Goal: Task Accomplishment & Management: Manage account settings

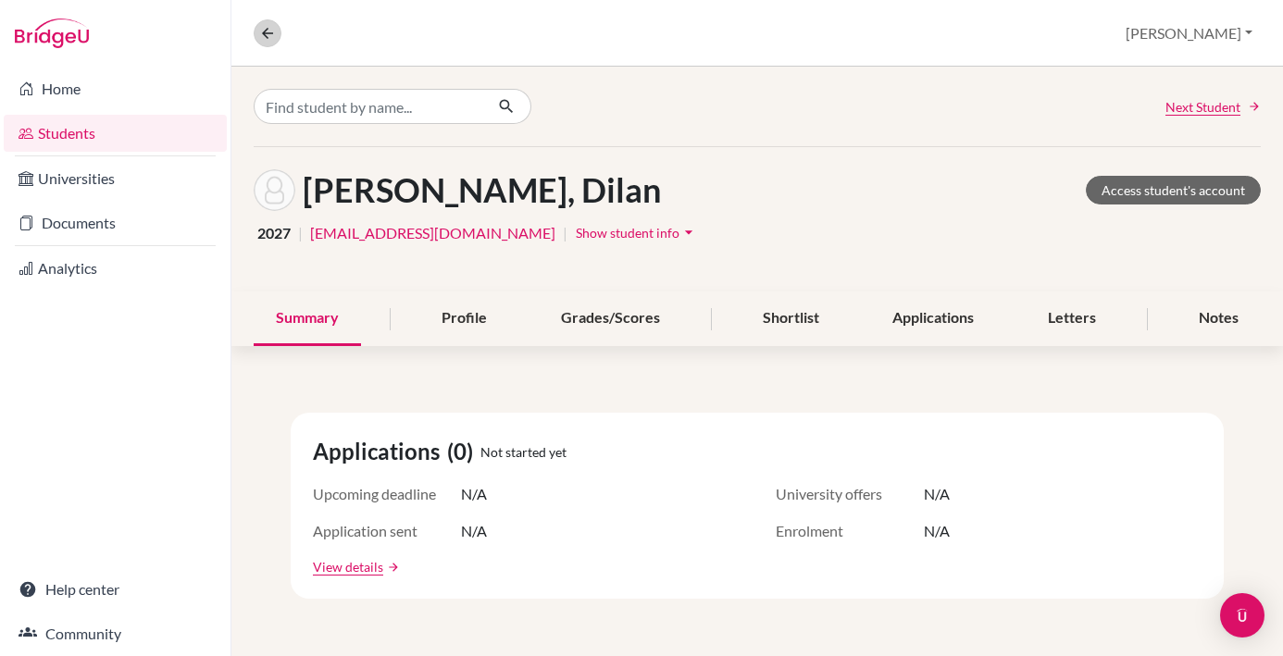
click at [272, 36] on icon at bounding box center [267, 33] width 17 height 17
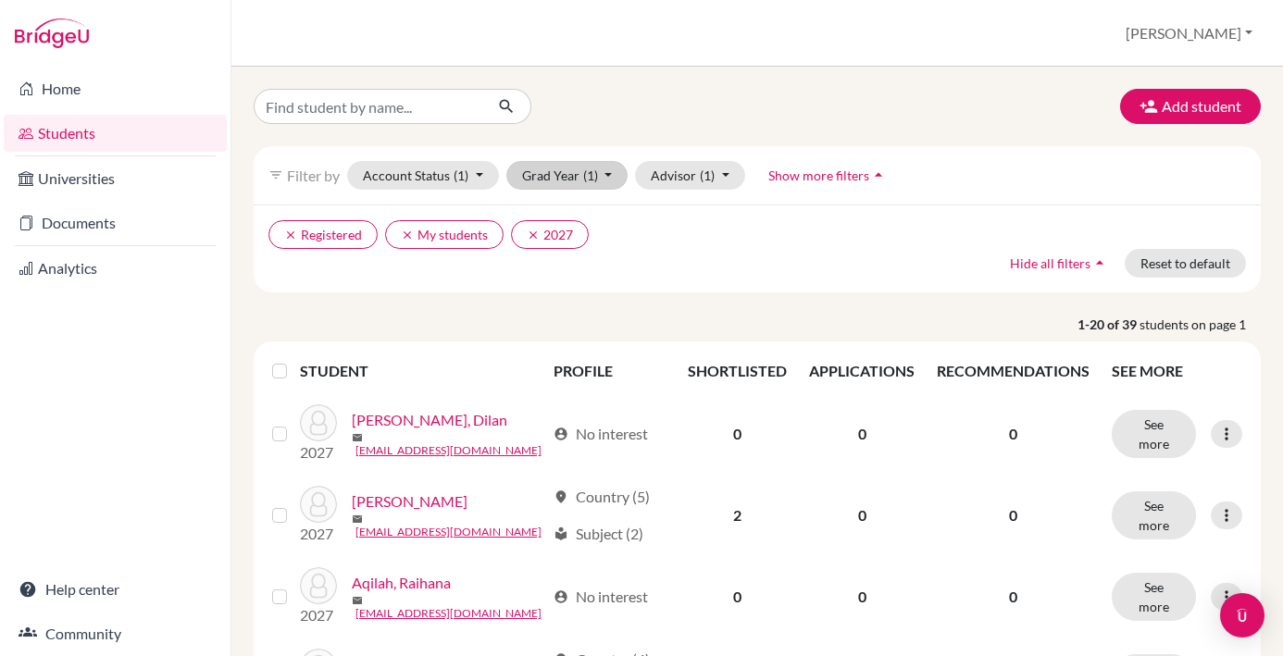
click at [609, 177] on button "Grad Year (1)" at bounding box center [567, 175] width 122 height 29
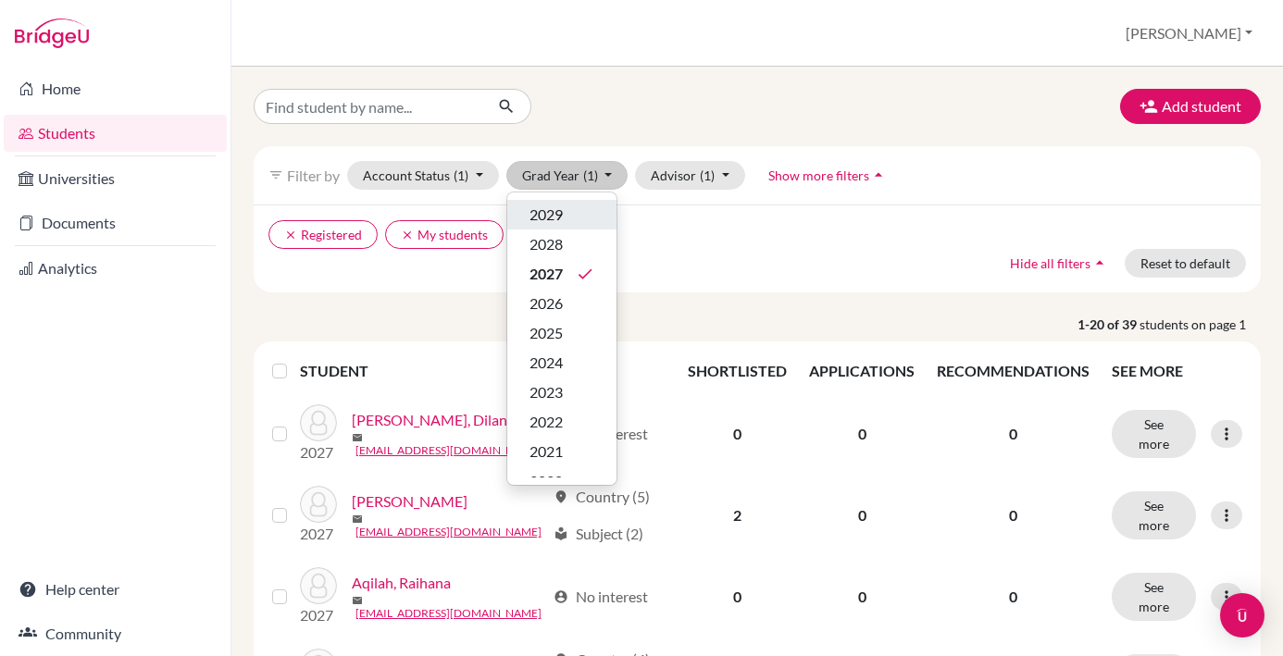
click at [589, 221] on div "2029" at bounding box center [561, 215] width 65 height 22
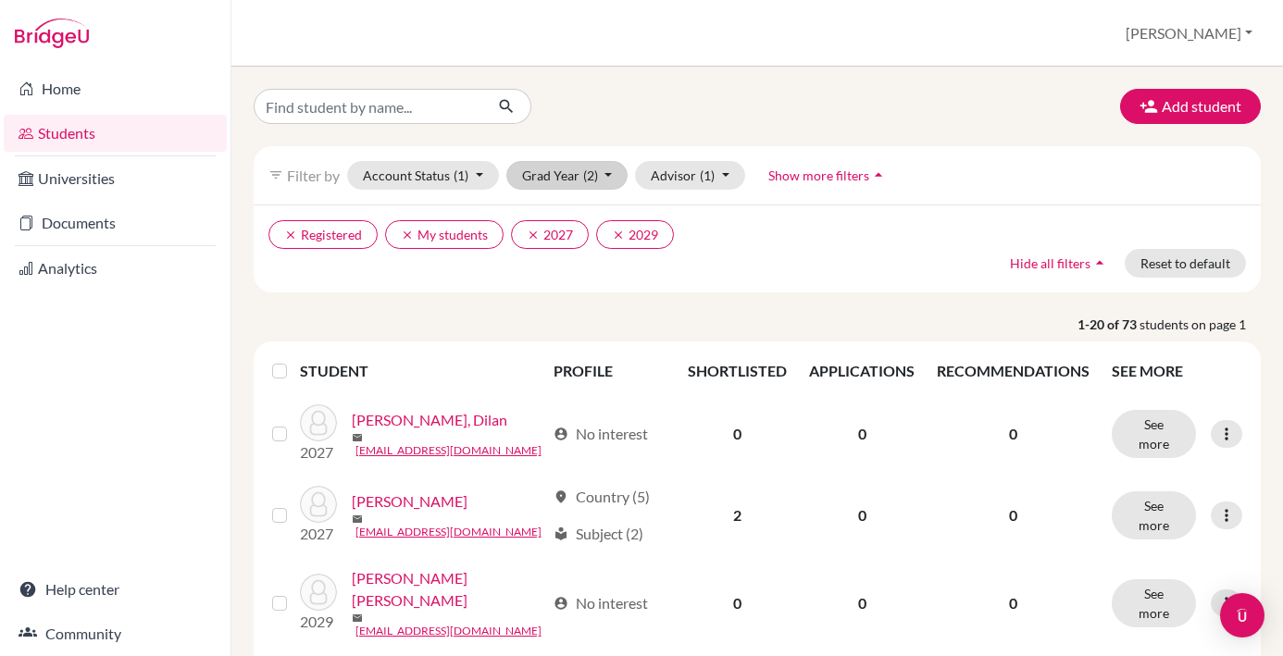
click at [608, 180] on button "Grad Year (2)" at bounding box center [567, 175] width 122 height 29
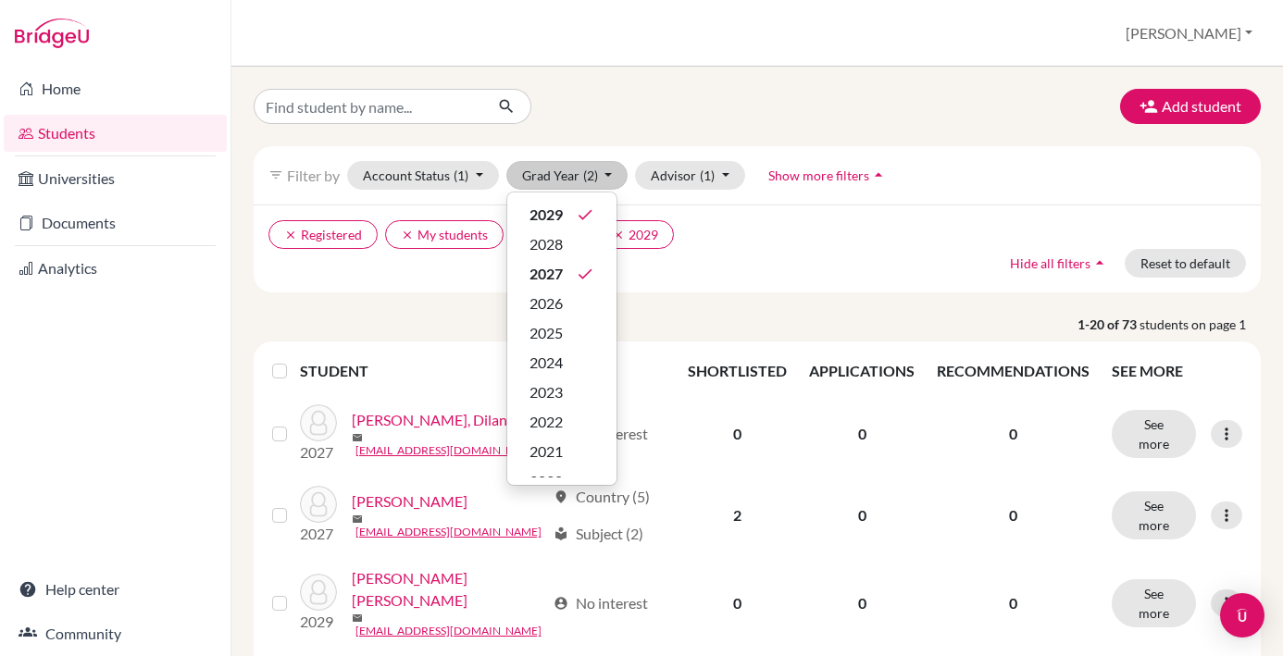
click at [578, 246] on div "2028" at bounding box center [561, 244] width 65 height 22
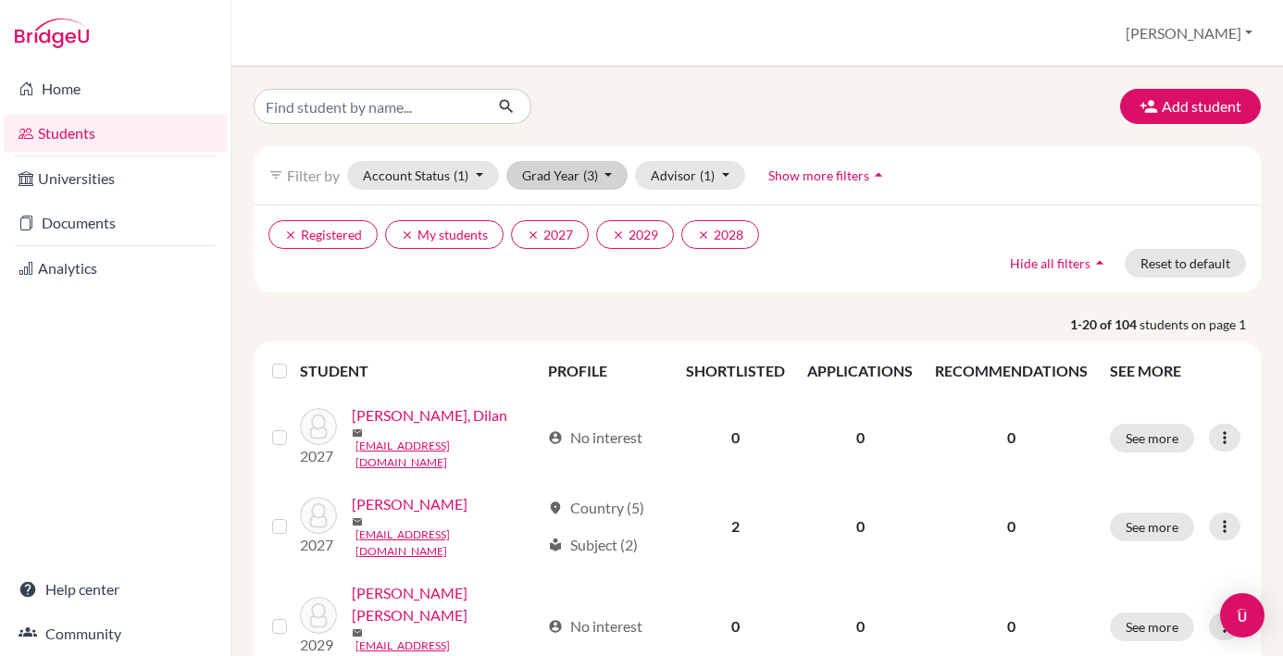
click at [609, 176] on button "Grad Year (3)" at bounding box center [567, 175] width 122 height 29
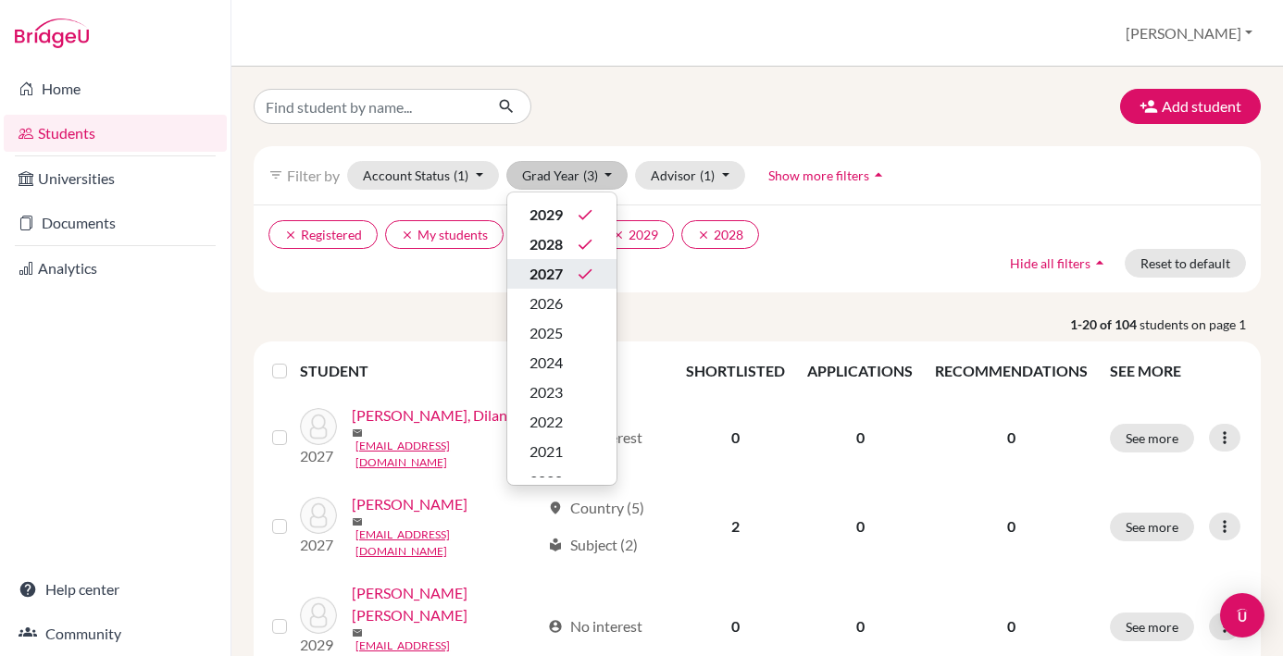
click at [587, 279] on icon "done" at bounding box center [585, 274] width 19 height 19
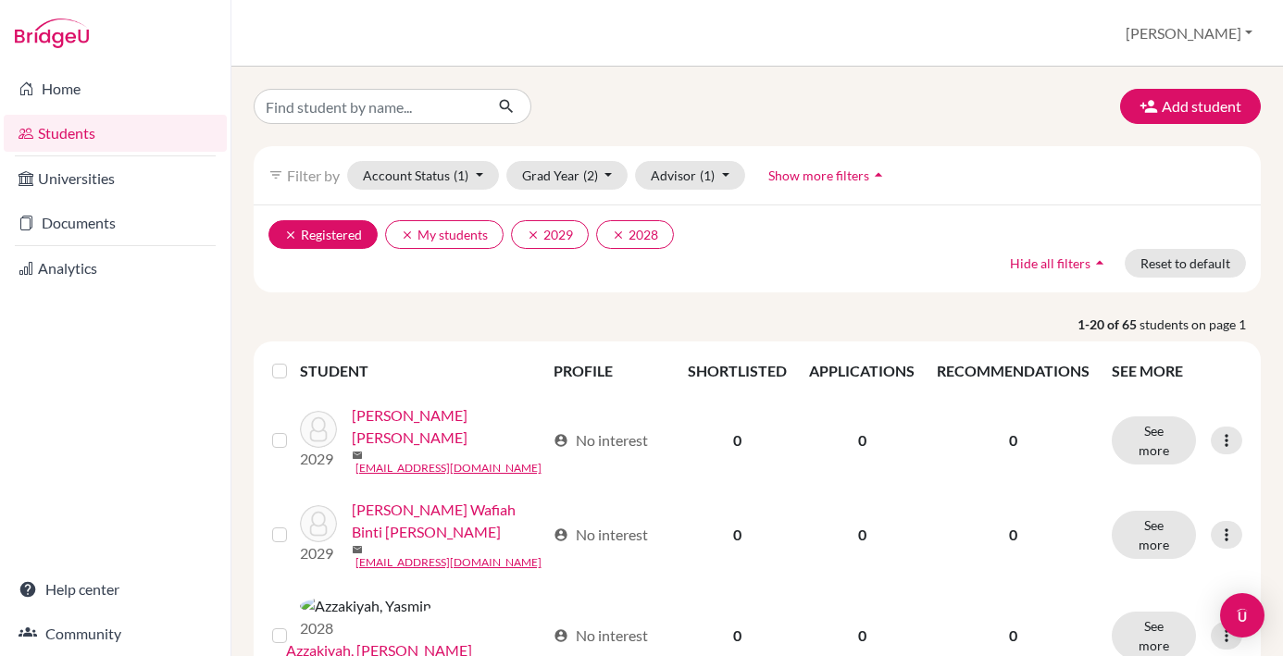
click at [341, 230] on button "clear Registered" at bounding box center [322, 234] width 109 height 29
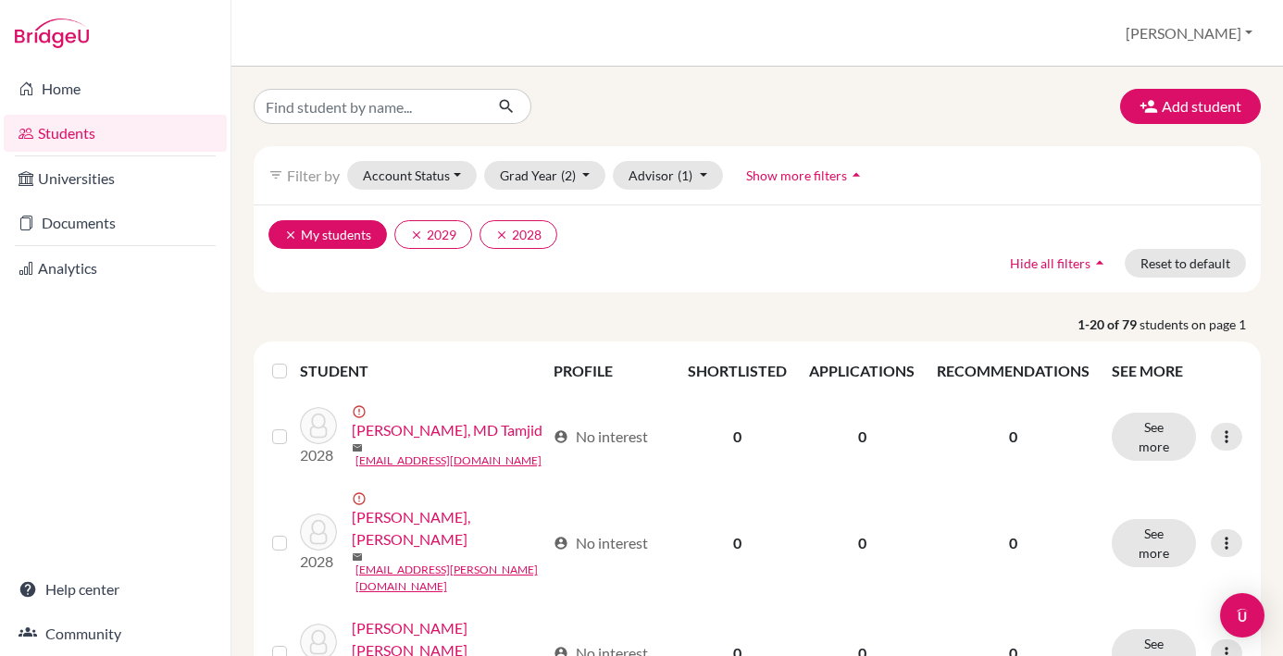
click at [327, 242] on button "clear My students" at bounding box center [327, 234] width 118 height 29
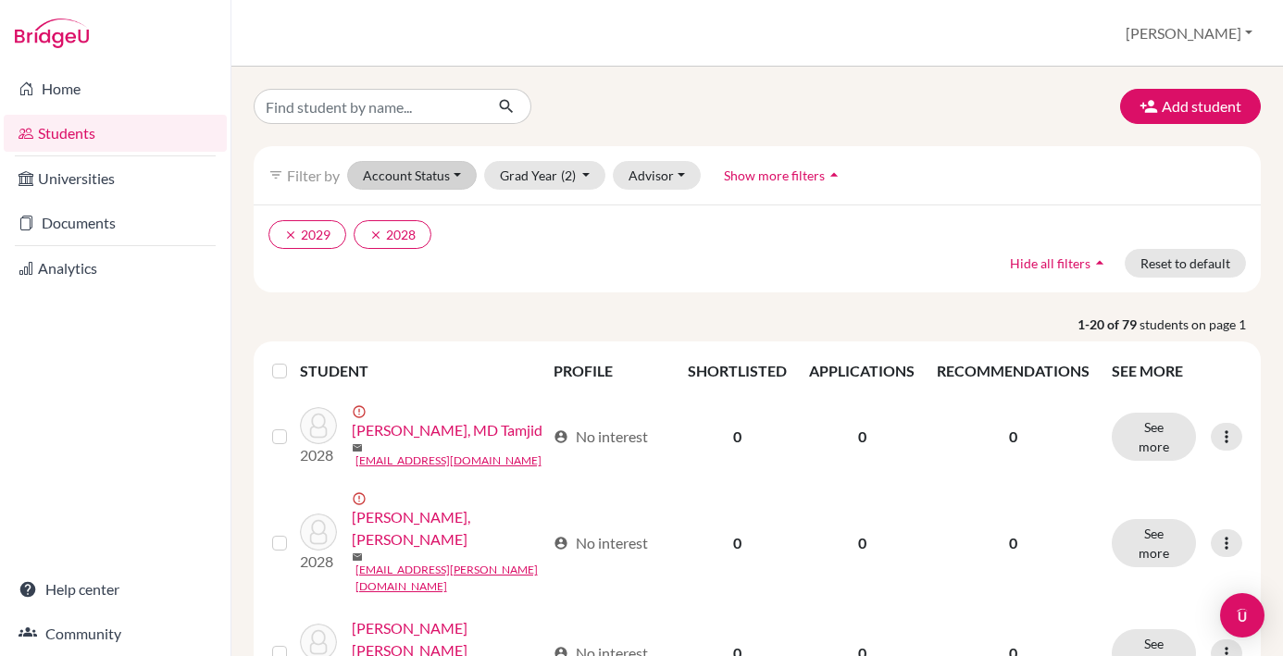
click at [456, 178] on button "Account Status" at bounding box center [412, 175] width 130 height 29
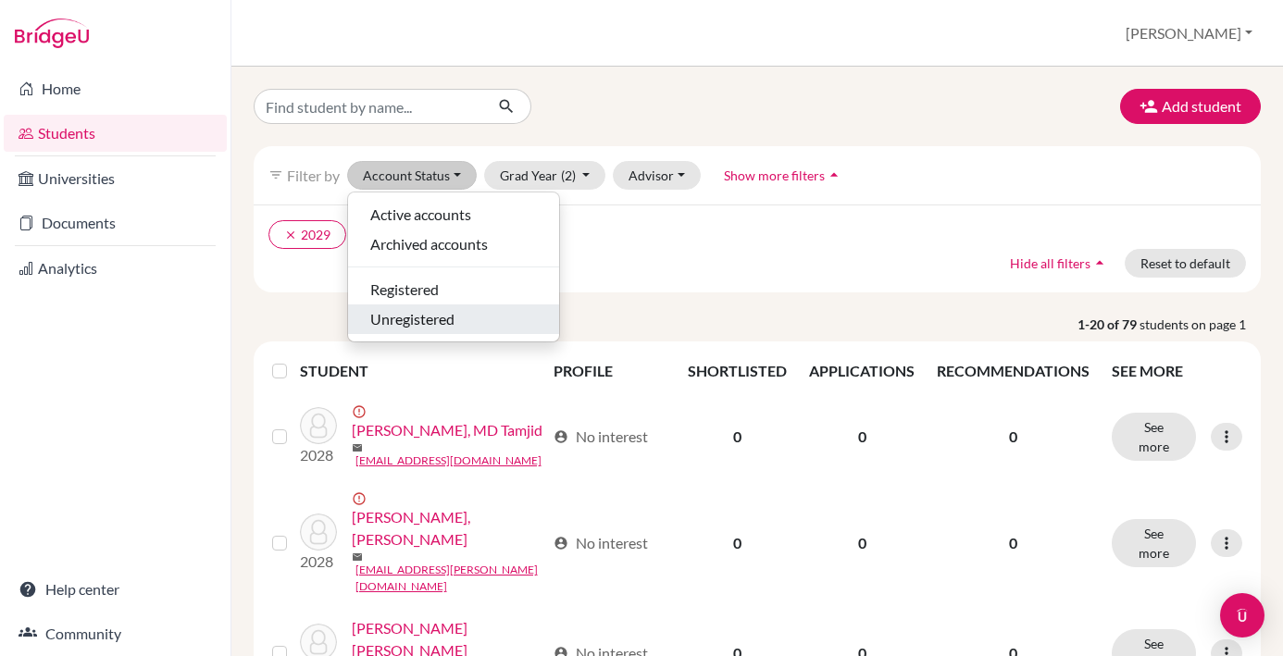
click at [457, 314] on div "Unregistered" at bounding box center [453, 319] width 167 height 22
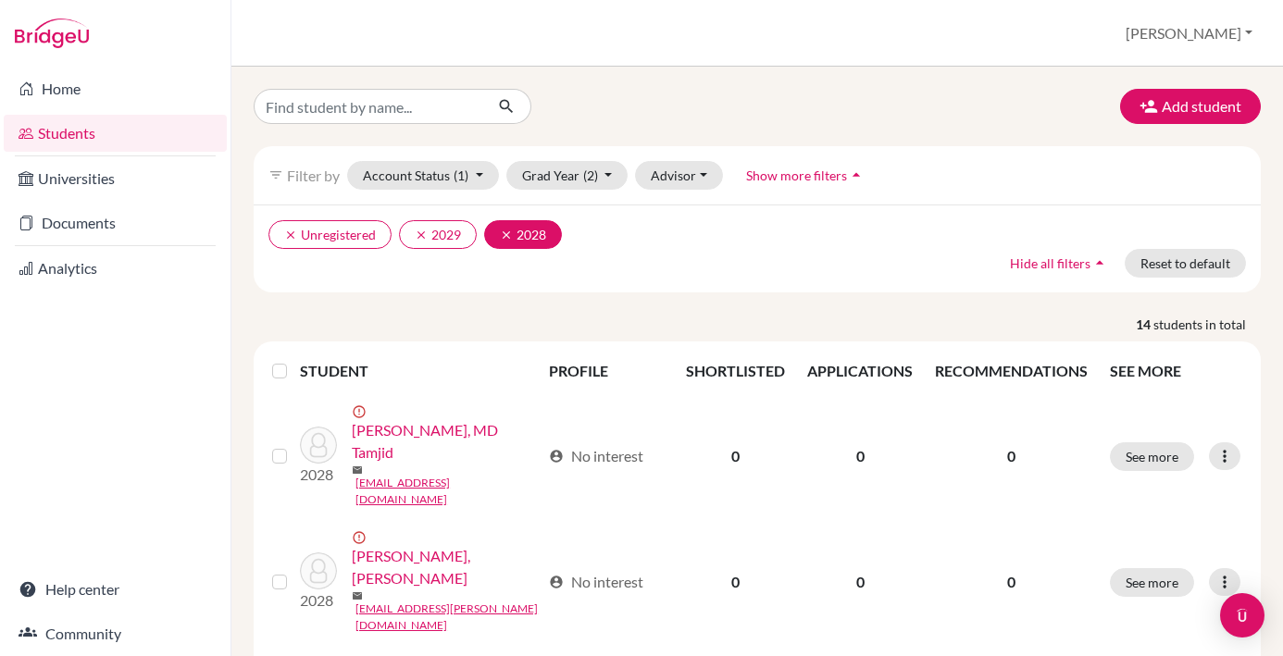
click at [510, 237] on icon "clear" at bounding box center [506, 235] width 13 height 13
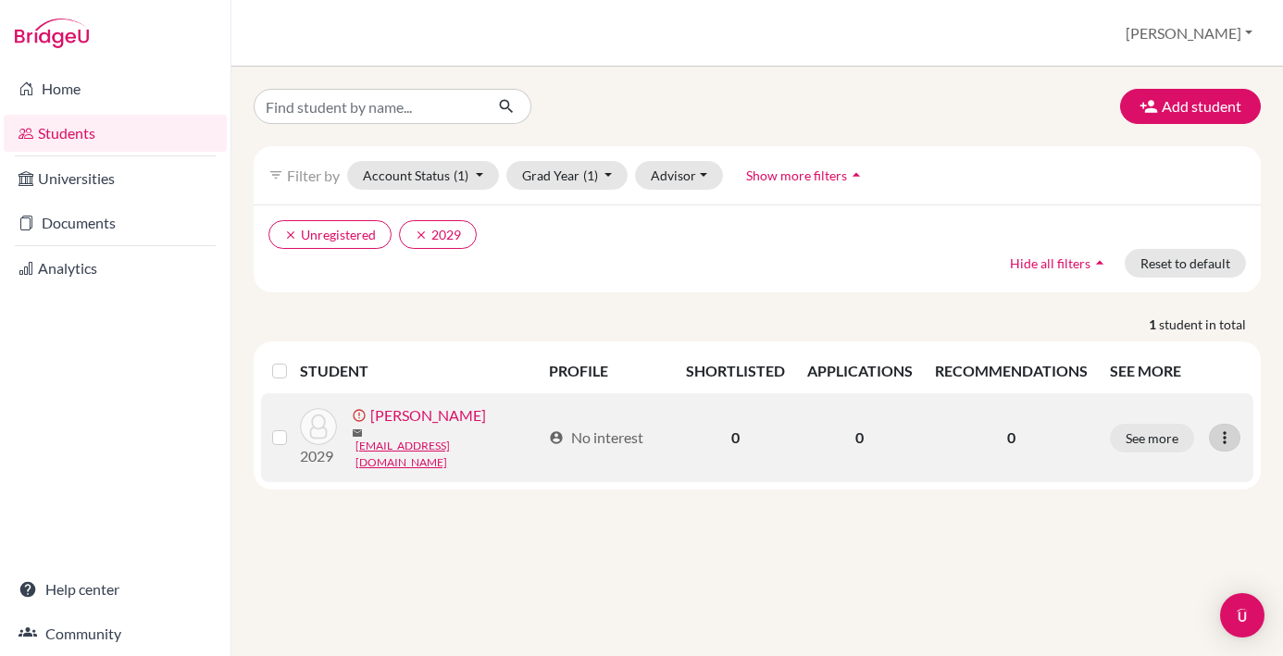
click at [1234, 434] on icon at bounding box center [1224, 438] width 19 height 19
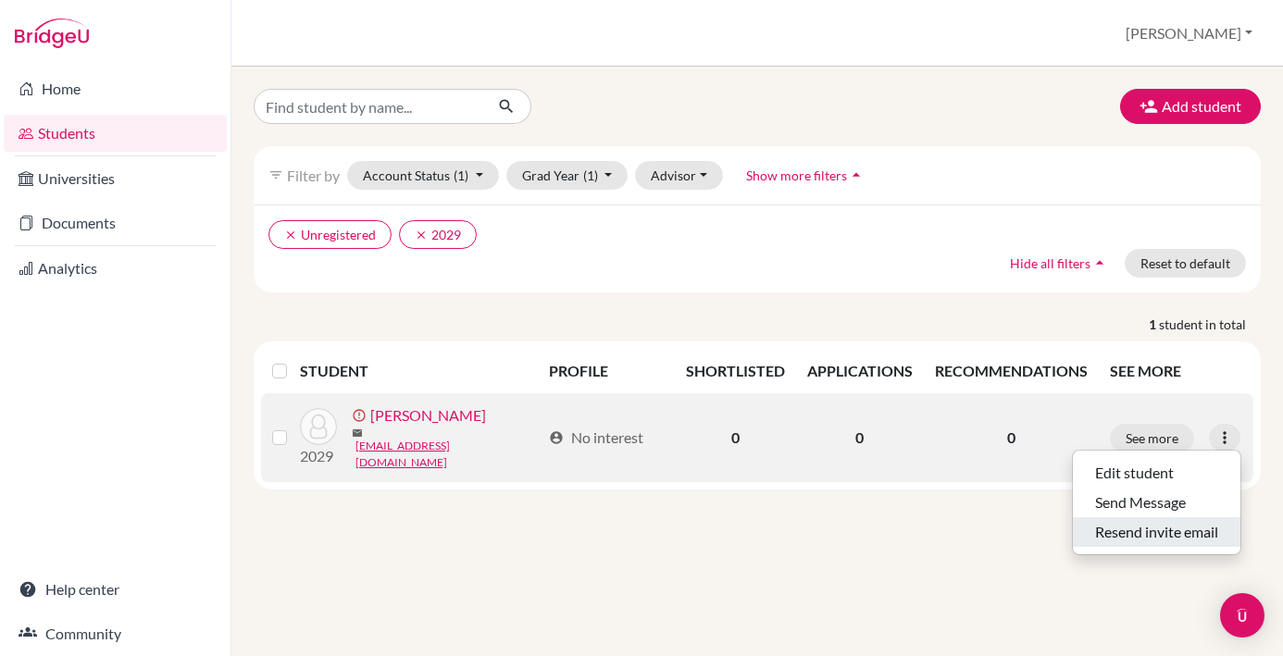
click at [1166, 535] on button "Resend invite email" at bounding box center [1157, 532] width 168 height 30
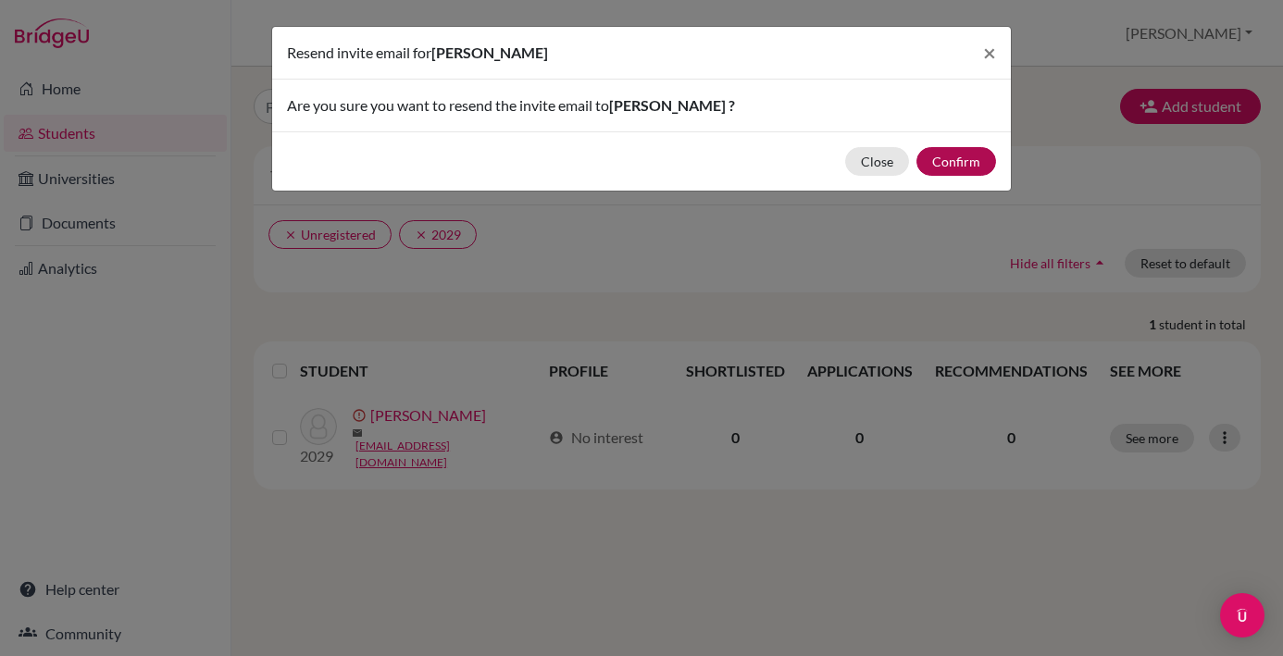
click at [964, 161] on button "Confirm" at bounding box center [956, 161] width 80 height 29
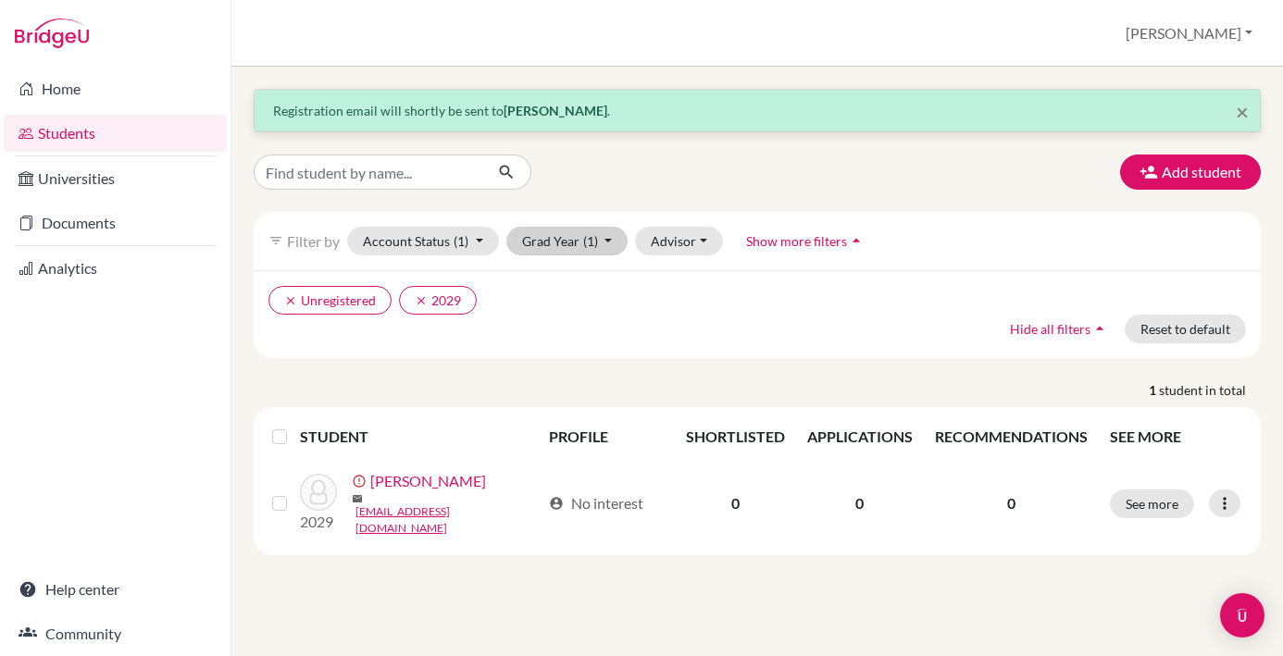
click at [608, 244] on button "Grad Year (1)" at bounding box center [567, 241] width 122 height 29
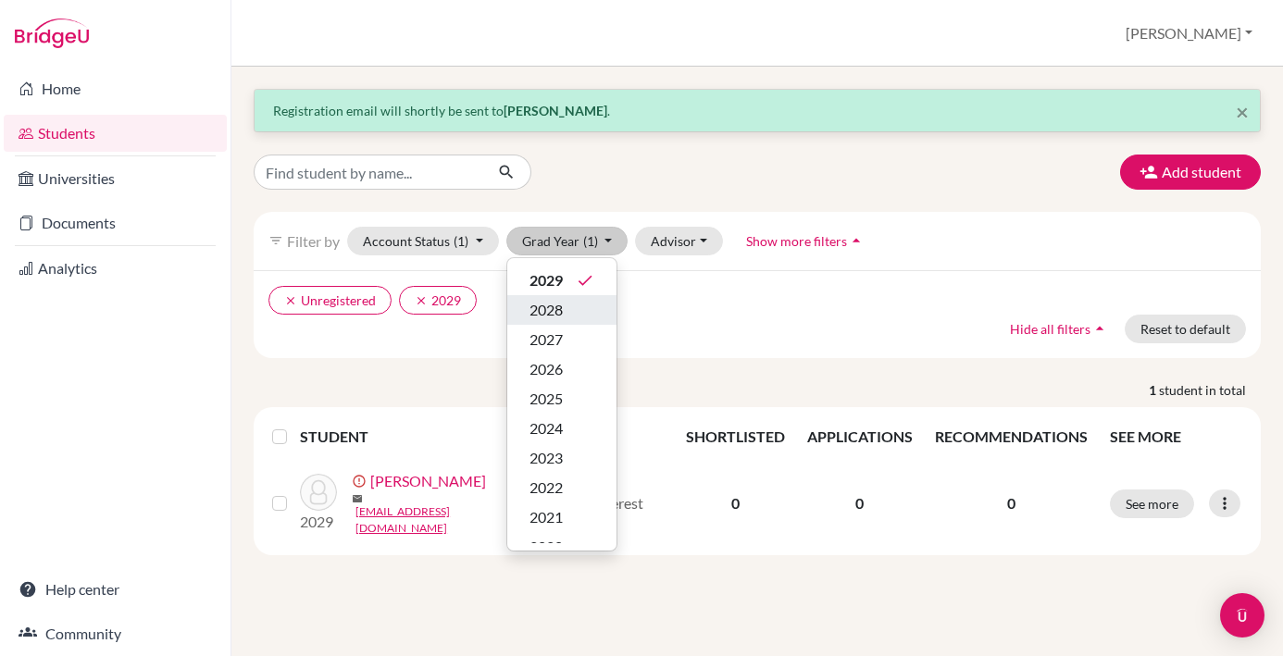
click at [564, 309] on div "2028" at bounding box center [561, 310] width 65 height 22
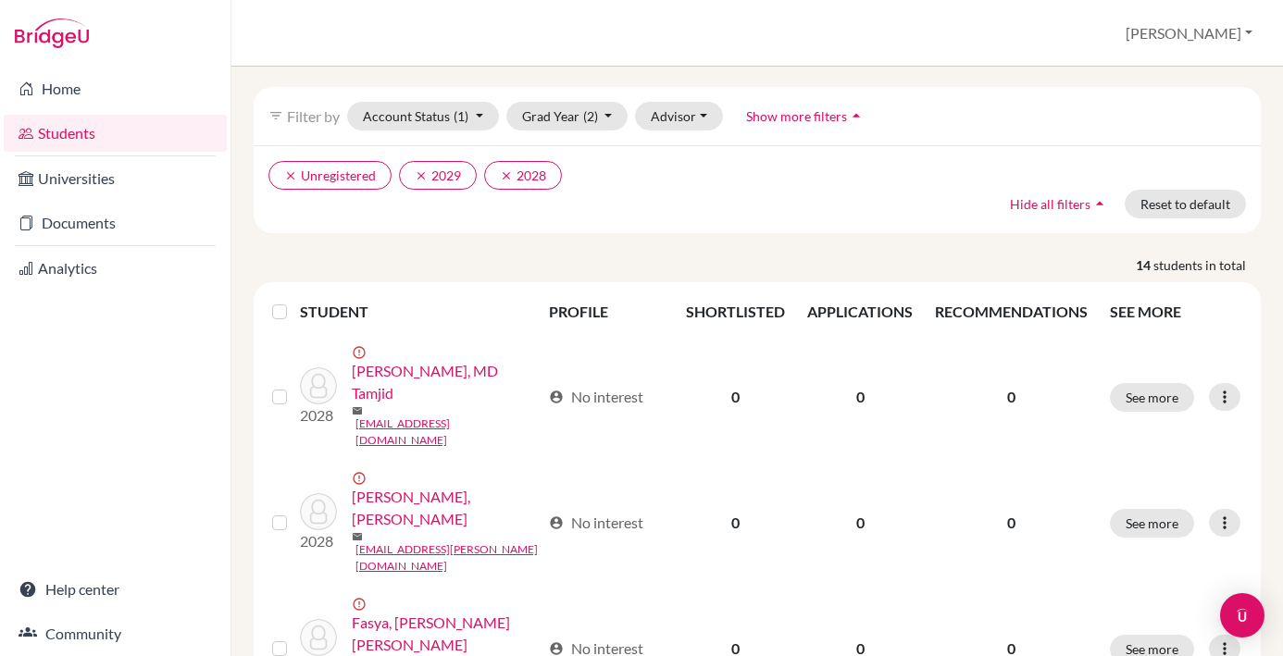
scroll to position [121, 0]
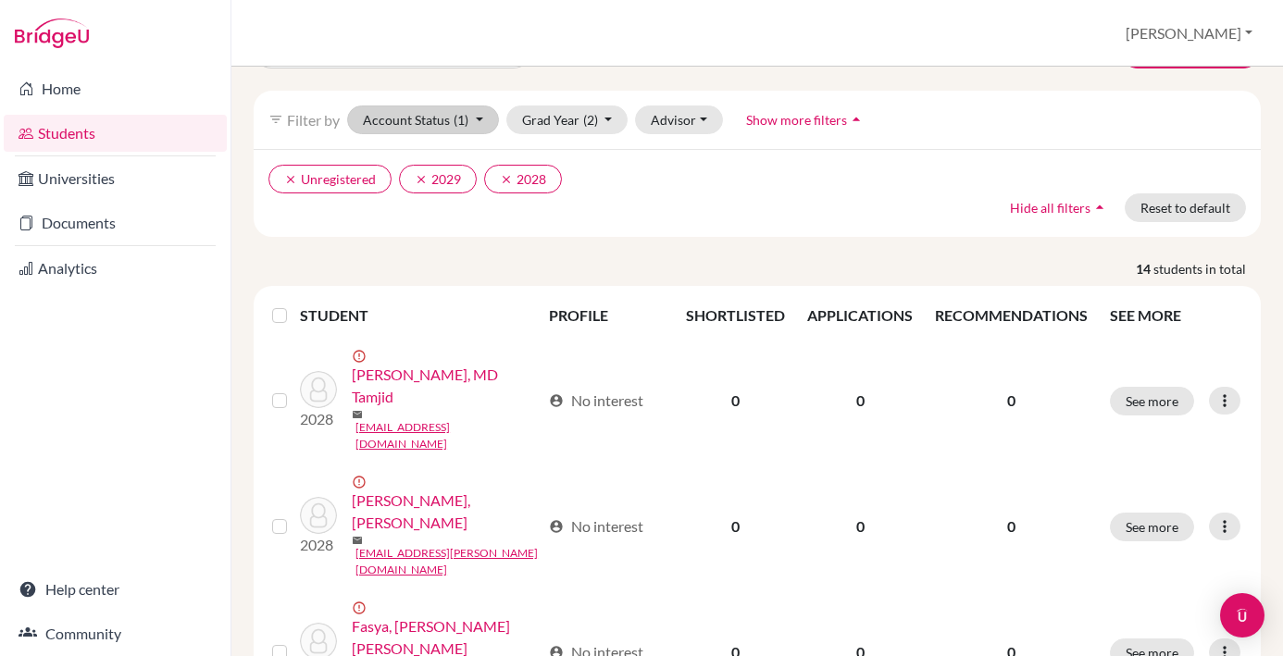
click at [479, 122] on button "Account Status (1)" at bounding box center [423, 120] width 152 height 29
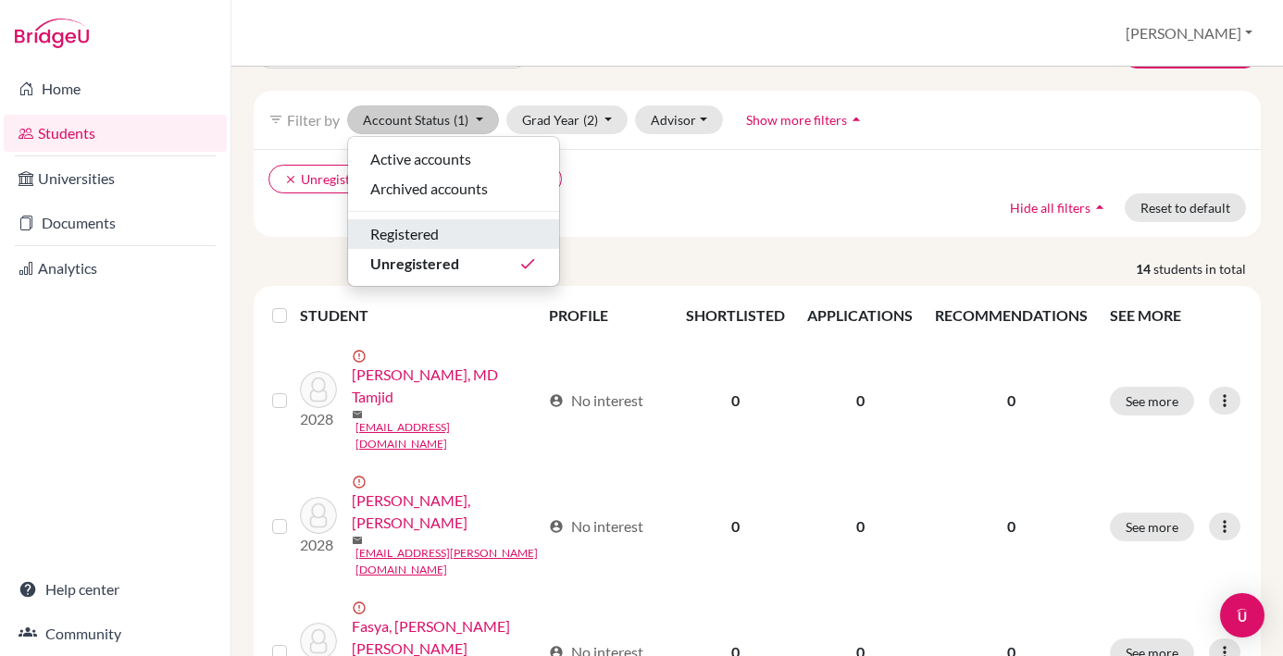
click at [473, 235] on div "Registered" at bounding box center [453, 234] width 167 height 22
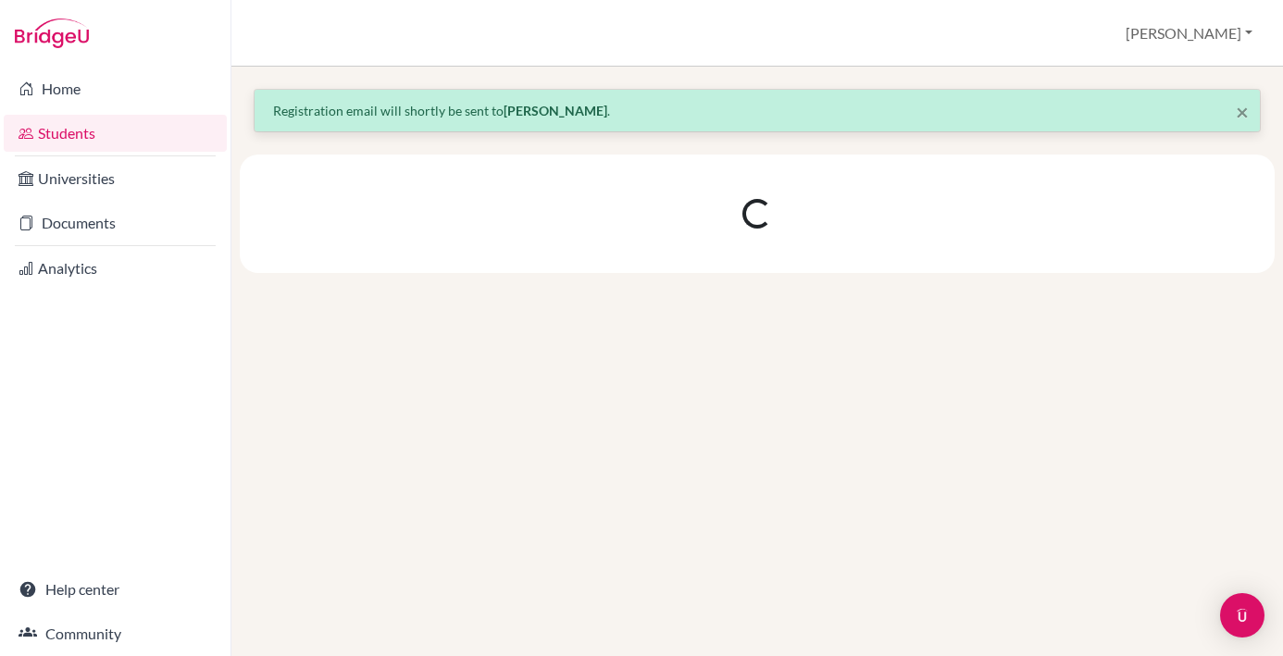
scroll to position [0, 0]
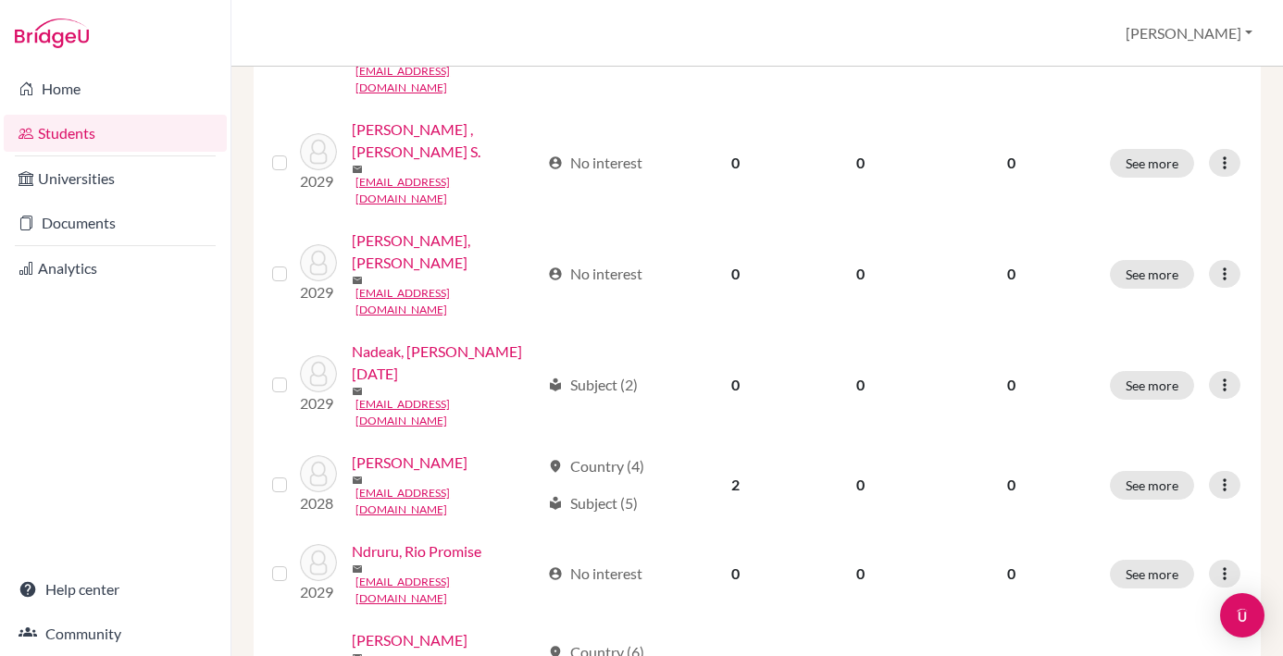
scroll to position [1413, 0]
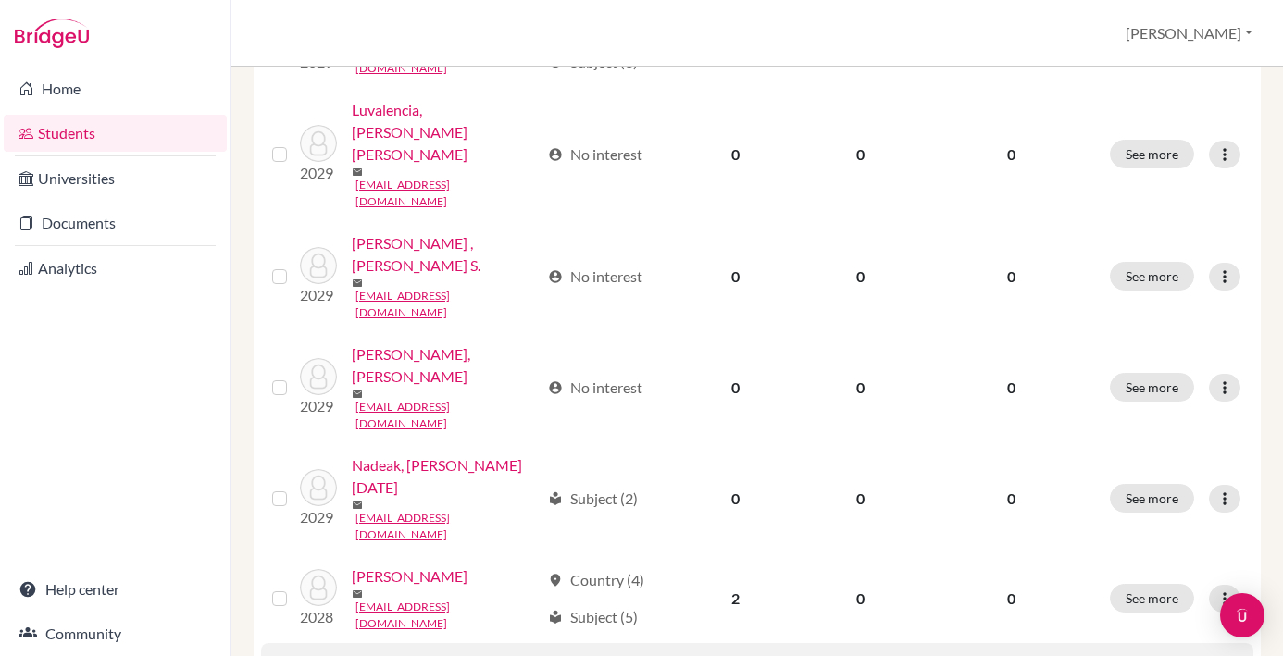
click at [425, 654] on link "Ndruru, Rio Promise" at bounding box center [417, 665] width 130 height 22
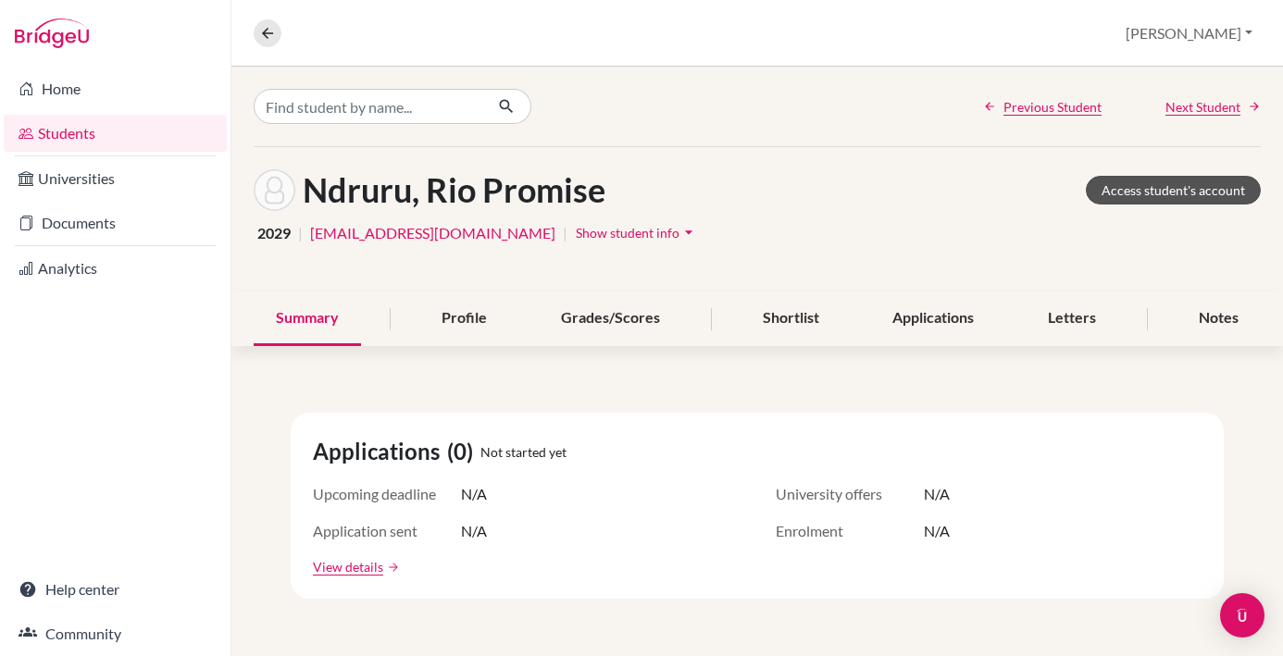
click at [1165, 188] on link "Access student's account" at bounding box center [1173, 190] width 175 height 29
